Goal: Task Accomplishment & Management: Use online tool/utility

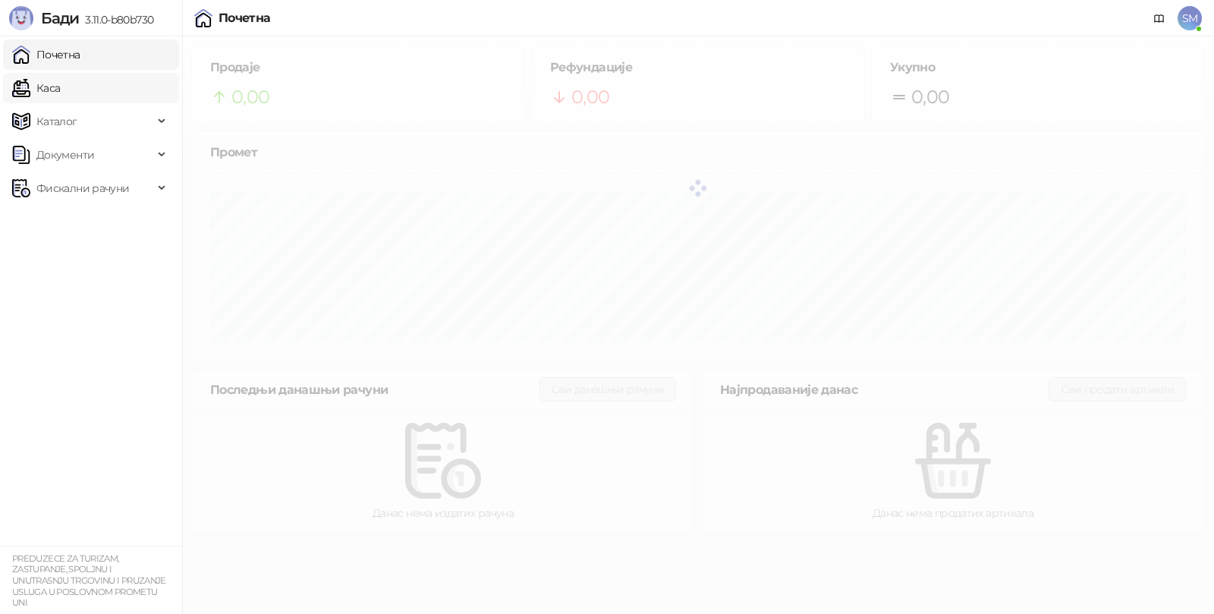
click at [60, 83] on link "Каса" at bounding box center [36, 88] width 48 height 30
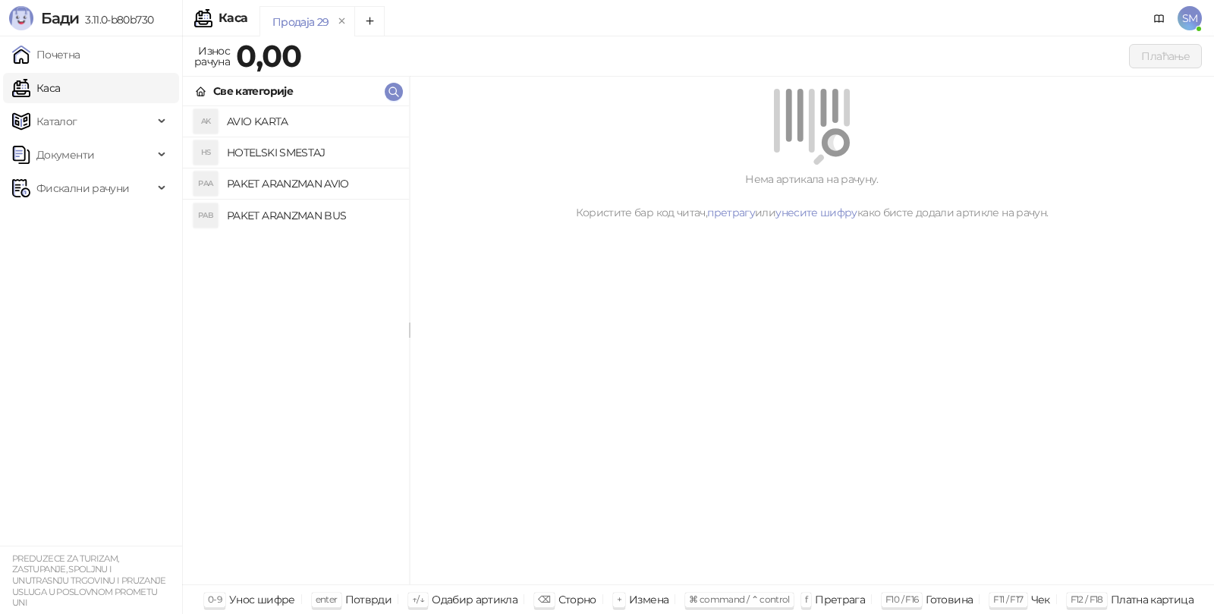
click at [313, 184] on h4 "PAKET ARANZMAN AVIO" at bounding box center [312, 183] width 170 height 24
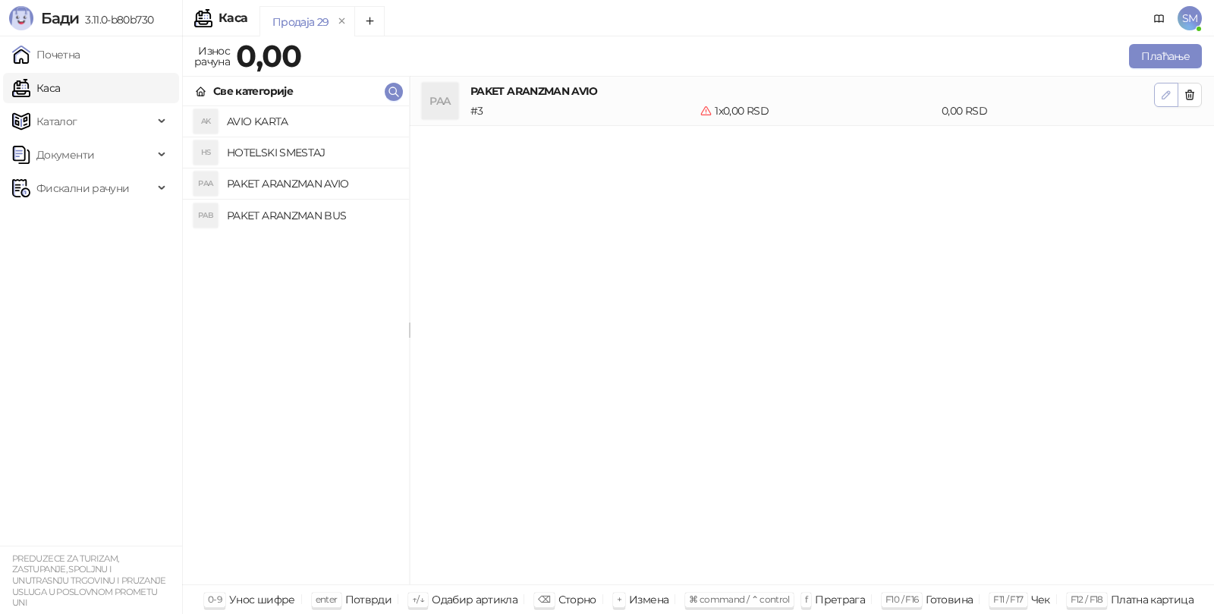
click at [1167, 97] on icon "button" at bounding box center [1166, 95] width 12 height 12
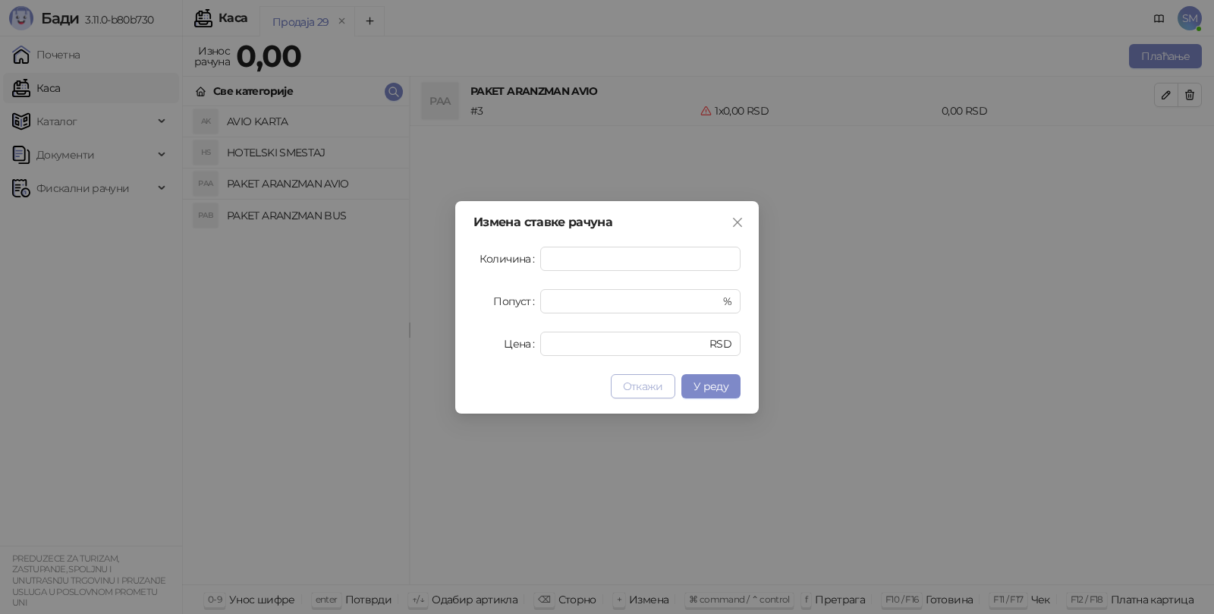
click at [643, 390] on span "Откажи" at bounding box center [643, 386] width 40 height 14
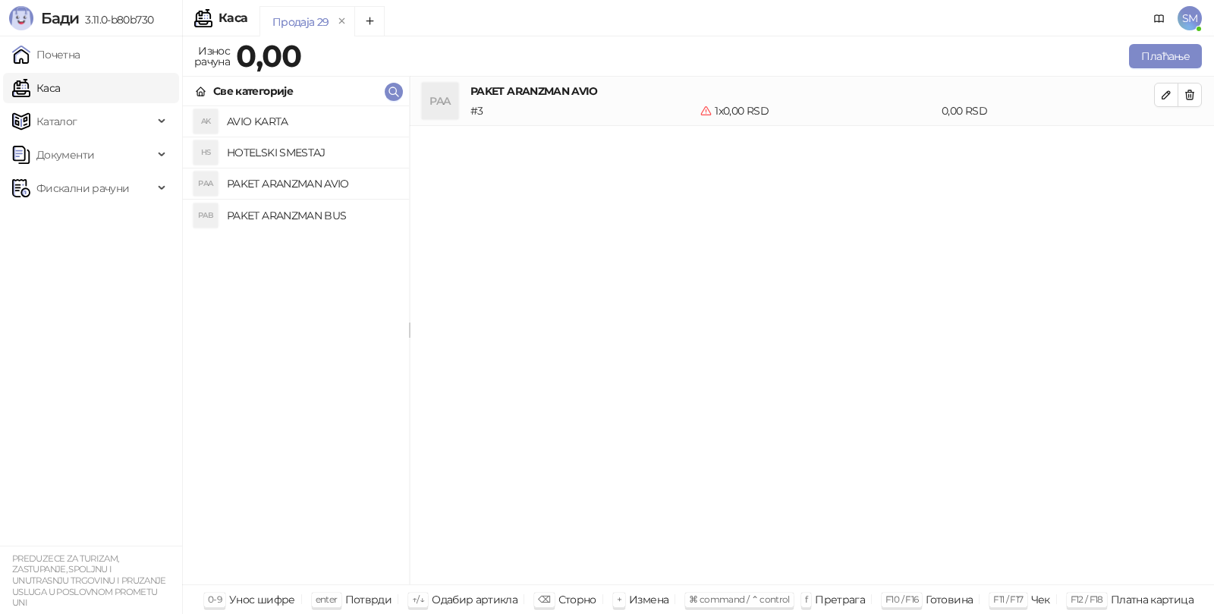
click at [60, 85] on link "Каса" at bounding box center [36, 88] width 48 height 30
click at [150, 162] on span "Документи" at bounding box center [82, 155] width 141 height 30
click at [137, 262] on span "Фискални рачуни" at bounding box center [82, 258] width 141 height 30
click at [117, 301] on link "Издати рачуни" at bounding box center [69, 291] width 102 height 30
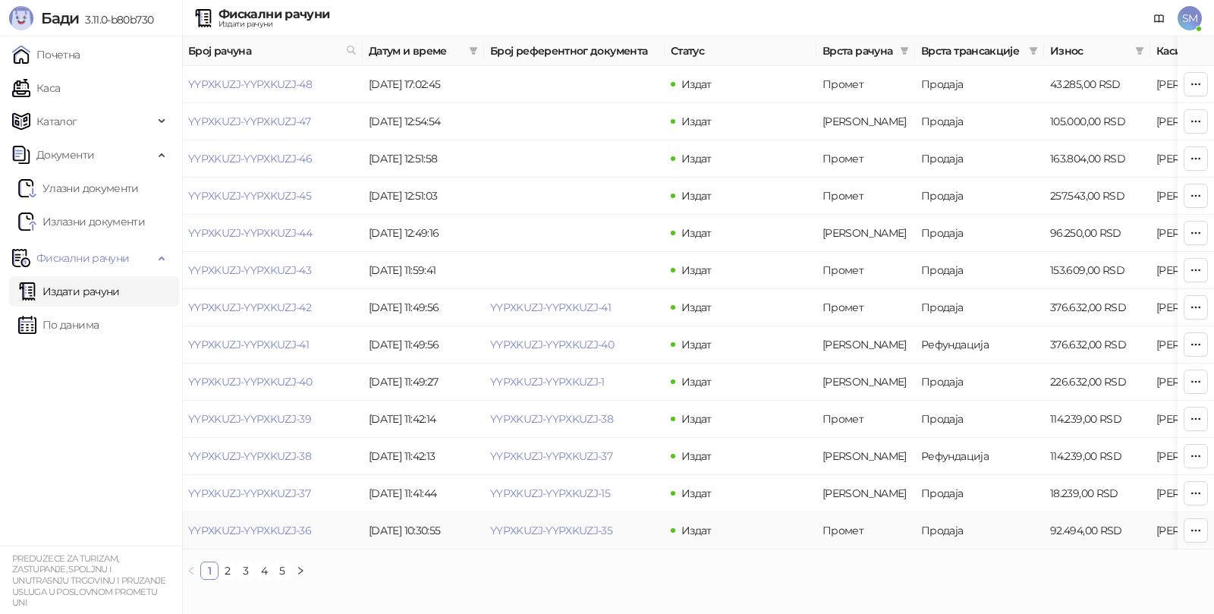
click at [1079, 531] on td "92.494,00 RSD" at bounding box center [1097, 530] width 106 height 37
click at [558, 526] on link "YYPXKUZJ-YYPXKUZJ-35" at bounding box center [551, 530] width 122 height 14
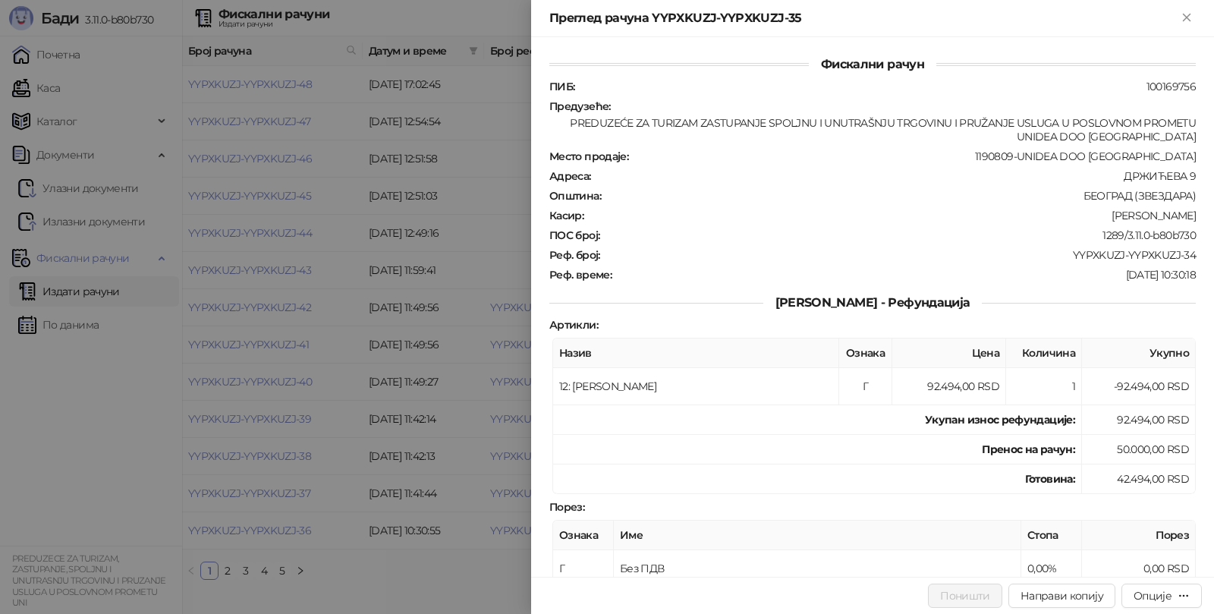
click at [424, 584] on div at bounding box center [607, 307] width 1214 height 614
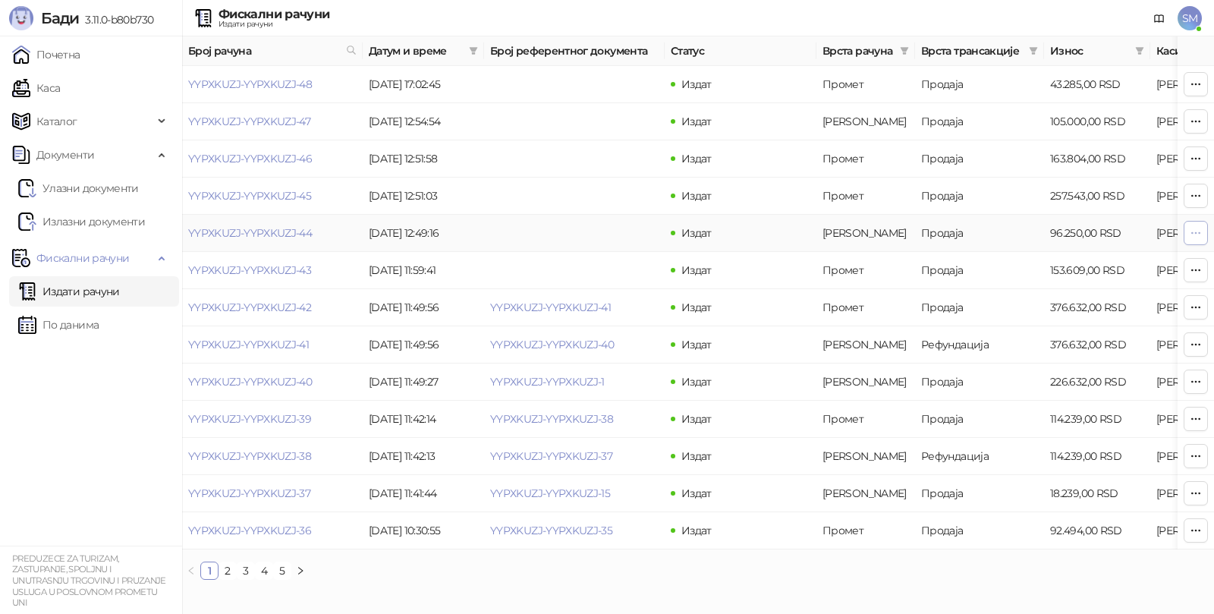
click at [1198, 241] on button "button" at bounding box center [1195, 233] width 24 height 24
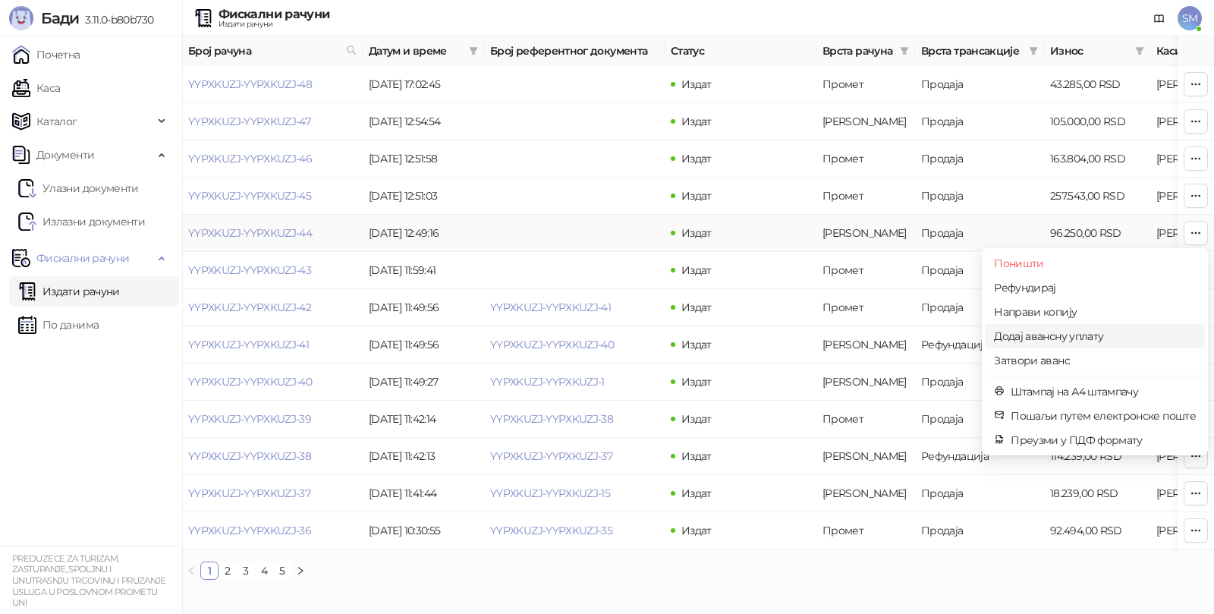
click at [1080, 343] on span "Додај авансну уплату" at bounding box center [1095, 336] width 202 height 17
type input "**********"
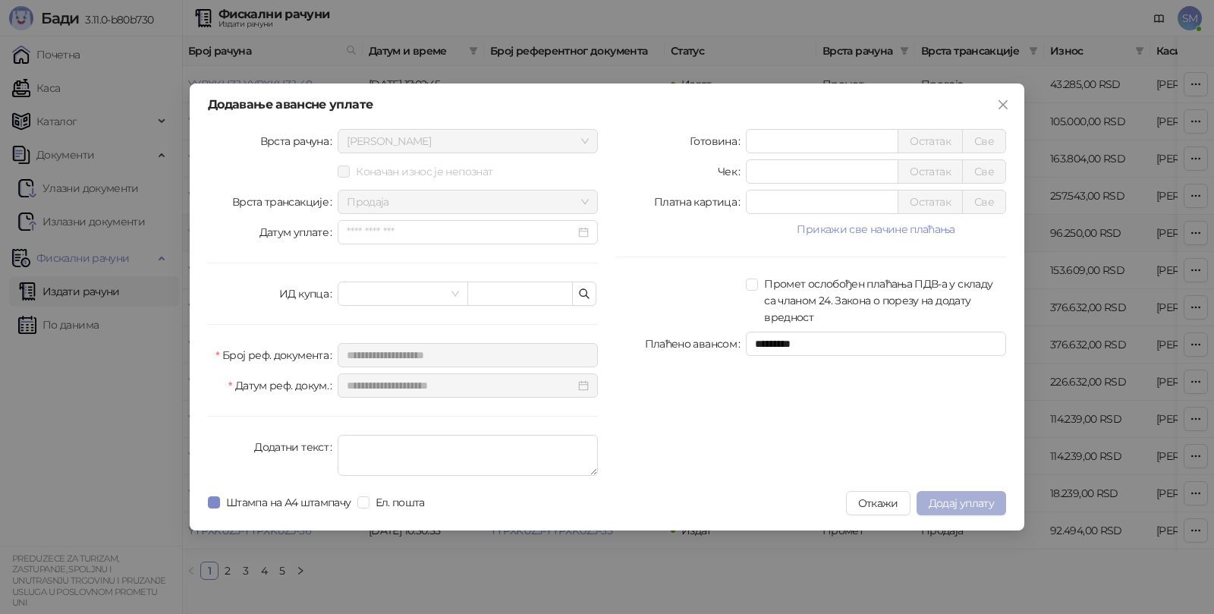
type input "*****"
click at [972, 505] on span "Додај уплату" at bounding box center [961, 503] width 65 height 14
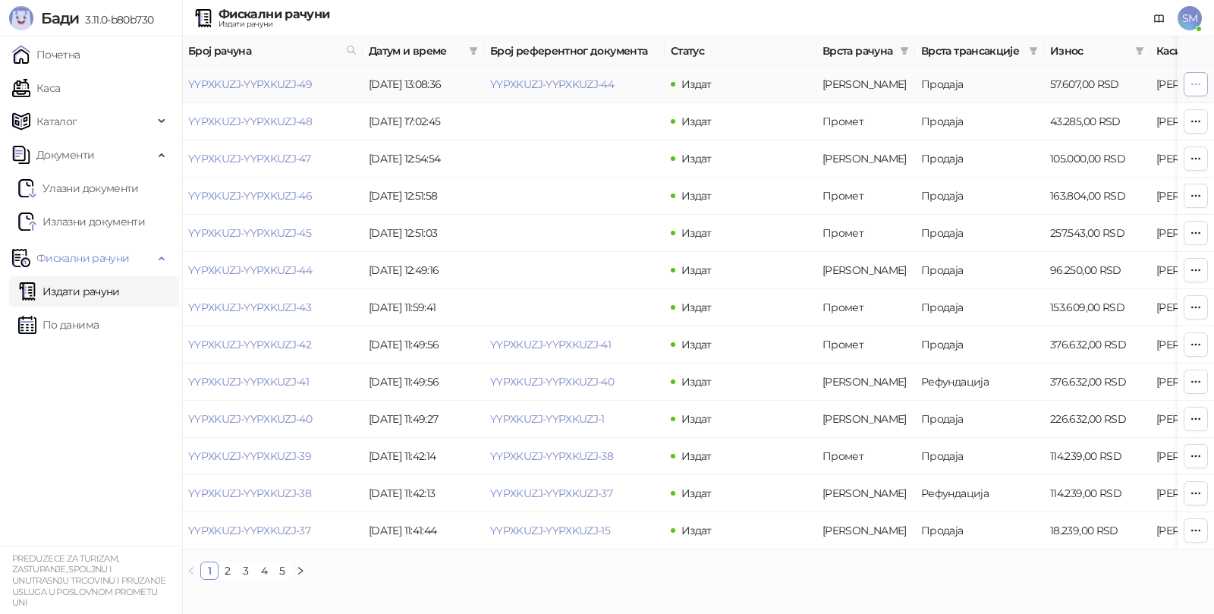
click at [1192, 87] on icon "button" at bounding box center [1195, 84] width 12 height 12
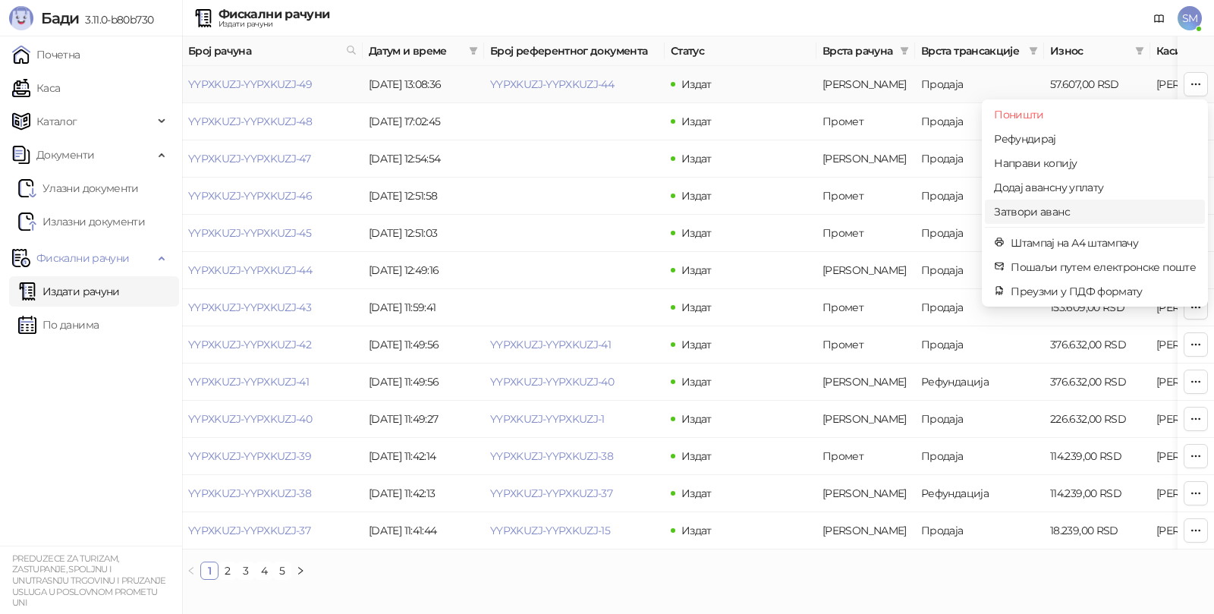
click at [1086, 215] on span "Затвори аванс" at bounding box center [1095, 211] width 202 height 17
type input "**********"
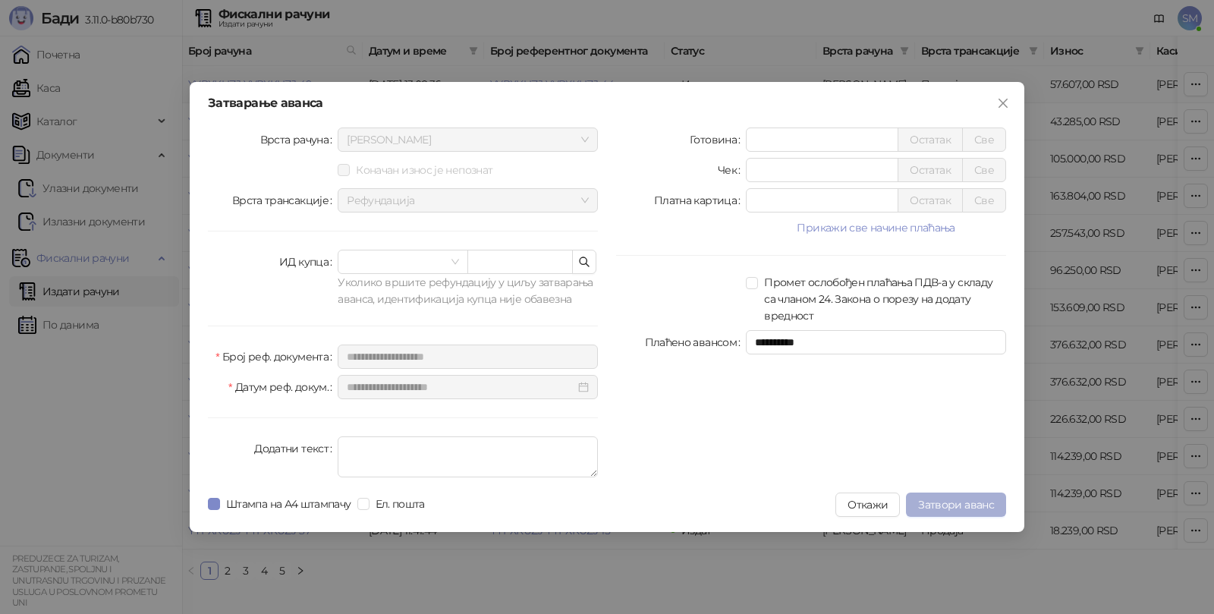
click at [967, 498] on span "Затвори аванс" at bounding box center [956, 505] width 76 height 14
